Goal: Complete application form

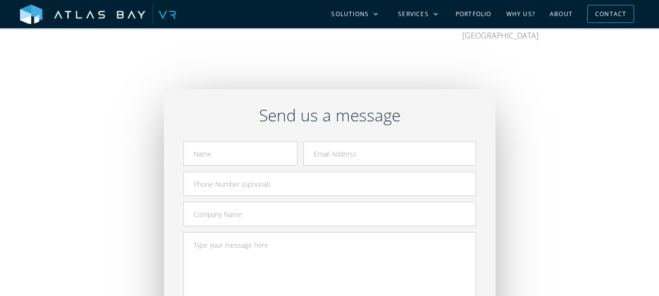
scroll to position [293, 0]
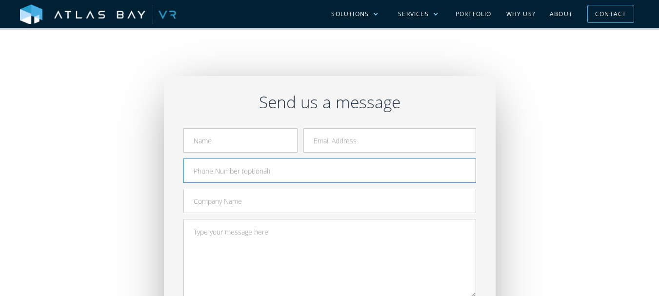
click at [200, 176] on input "Contact Form" at bounding box center [329, 171] width 293 height 24
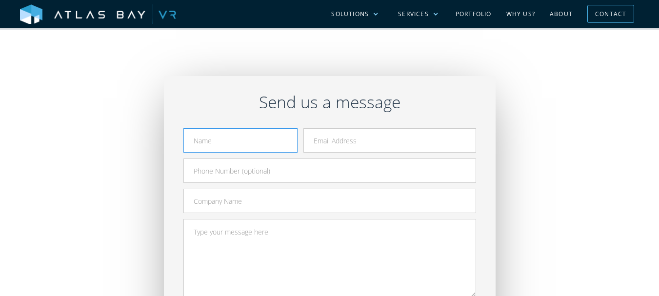
drag, startPoint x: 209, startPoint y: 137, endPoint x: 241, endPoint y: 153, distance: 35.6
click at [230, 147] on input "Contact Form" at bounding box center [240, 140] width 114 height 24
type input "Tracey Skinner"
type input "tracey@crestpointcleaningservices.com"
type input "4704659634"
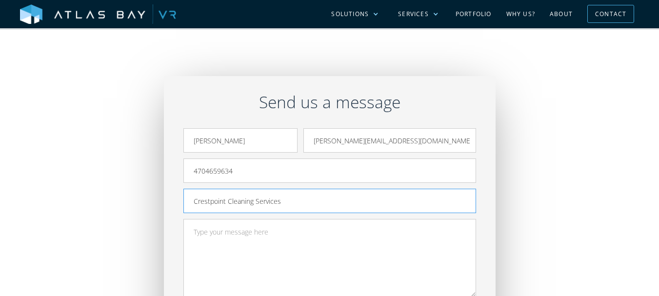
scroll to position [439, 0]
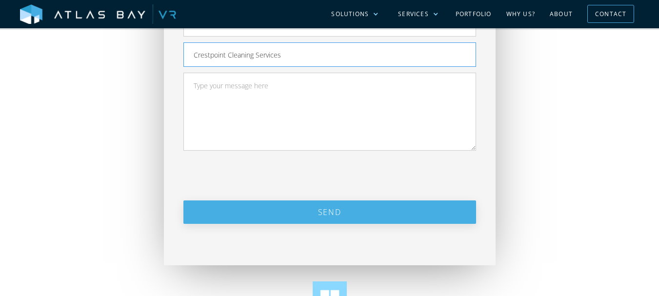
paste input "Recently I was in the neighborhood and I thought I would reach out to offer a p…"
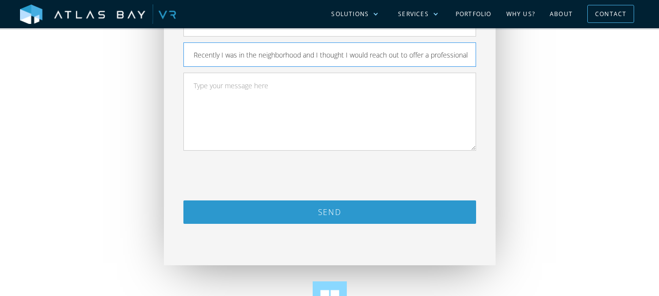
scroll to position [0, 519]
click at [240, 131] on textarea "Contact Form" at bounding box center [329, 112] width 293 height 78
type input "Crestpoint Cleaning Services"
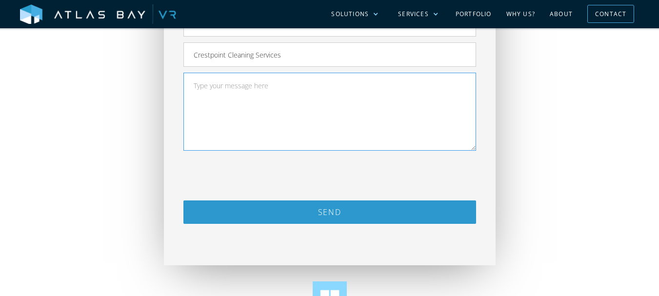
click at [254, 119] on textarea "Contact Form" at bounding box center [329, 112] width 293 height 78
paste textarea "Recently I was in the neighborhood and I thought I would reach out to offer a p…"
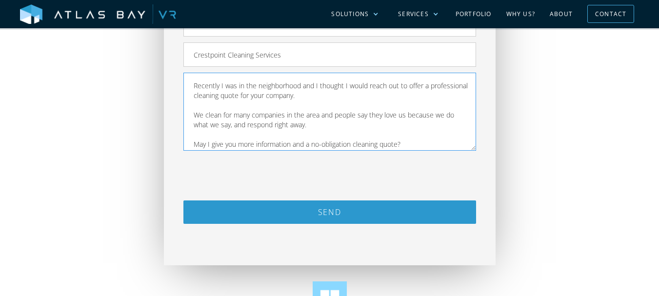
scroll to position [87, 0]
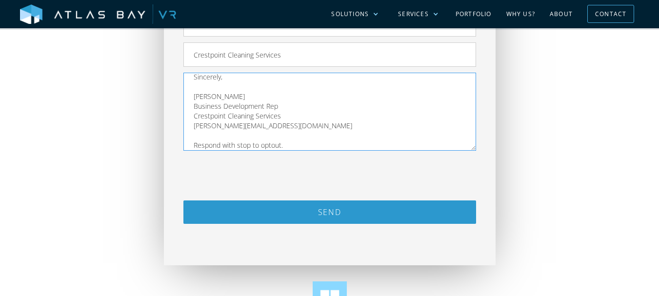
type textarea "Recently I was in the neighborhood and I thought I would reach out to offer a p…"
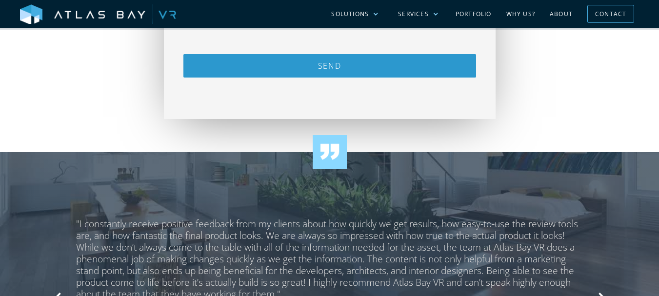
scroll to position [439, 0]
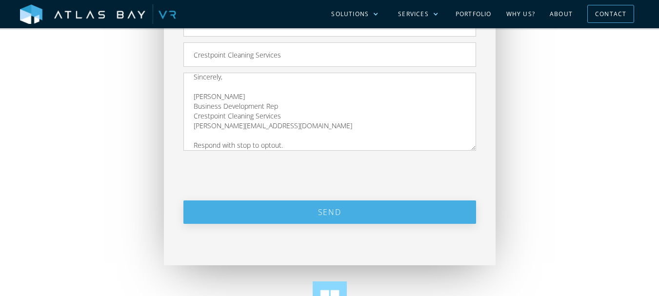
click at [307, 209] on input "Send" at bounding box center [329, 212] width 293 height 23
